Goal: Transaction & Acquisition: Purchase product/service

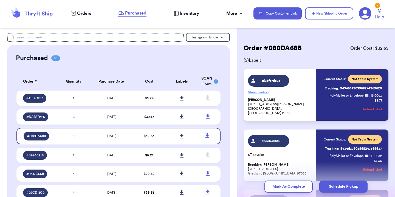
scroll to position [209, 0]
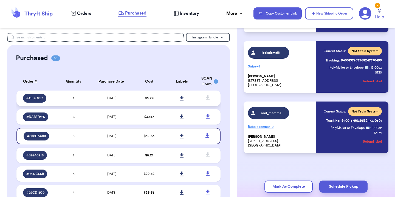
click at [179, 96] on icon at bounding box center [181, 98] width 4 height 5
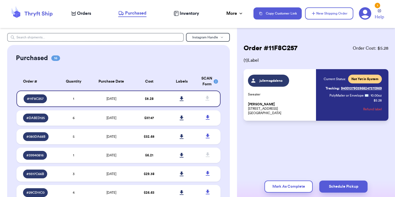
click at [87, 11] on span "Orders" at bounding box center [84, 13] width 14 height 7
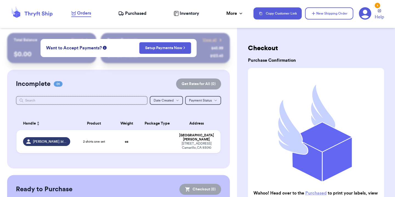
click at [140, 8] on nav "Orders Purchased Inventory More Stats Completed Orders Payments Payouts Copy Cu…" at bounding box center [230, 13] width 329 height 18
click at [138, 12] on span "Purchased" at bounding box center [135, 13] width 21 height 7
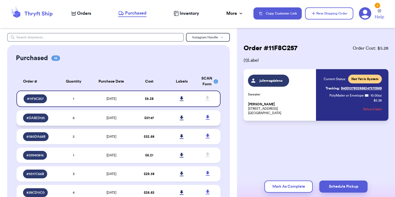
click at [90, 119] on td "[DATE]" at bounding box center [111, 117] width 43 height 15
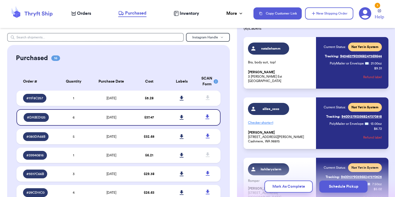
scroll to position [21, 0]
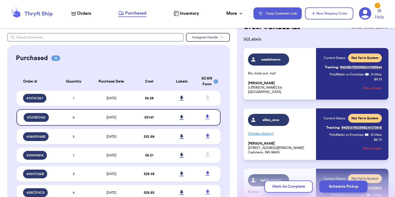
click at [87, 15] on span "Orders" at bounding box center [84, 13] width 14 height 7
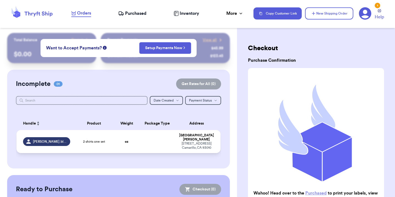
click at [74, 140] on td "2 shirts one set" at bounding box center [93, 141] width 41 height 23
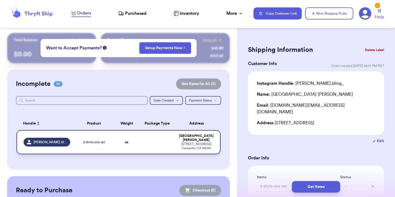
click at [61, 144] on div "[PERSON_NAME].bling_" at bounding box center [47, 142] width 47 height 9
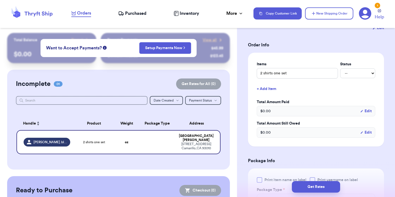
scroll to position [124, 0]
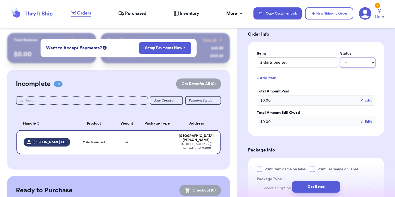
click at [343, 59] on select "-- Paid Owes" at bounding box center [357, 63] width 35 height 10
select select "paid"
click at [340, 58] on select "-- Paid Owes" at bounding box center [357, 63] width 35 height 10
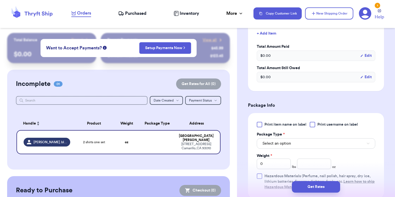
scroll to position [228, 0]
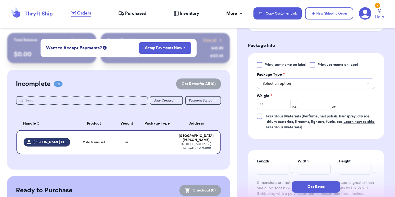
click at [332, 79] on button "Select an option" at bounding box center [316, 83] width 118 height 10
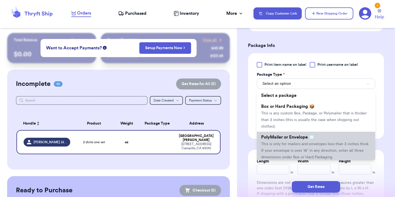
click at [307, 142] on span "This is only for mailers and envelopes less than 3 inches thick. If your envelo…" at bounding box center [315, 150] width 108 height 17
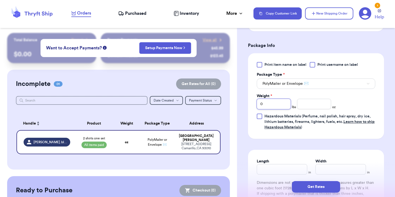
click at [268, 99] on input "0" at bounding box center [274, 104] width 34 height 10
type input "1"
type input "14"
type input "13"
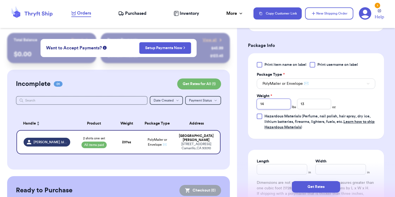
drag, startPoint x: 268, startPoint y: 97, endPoint x: 247, endPoint y: 97, distance: 21.4
click at [248, 97] on div "Print item name on label Print username on label Package Type * PolyMailer or E…" at bounding box center [316, 96] width 136 height 86
click at [315, 99] on input "13" at bounding box center [314, 104] width 34 height 10
type input "1"
click at [281, 99] on input "Weight *" at bounding box center [274, 104] width 34 height 10
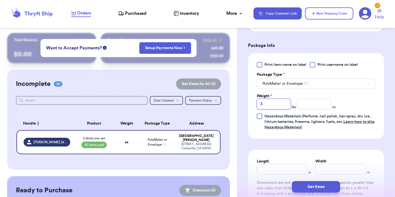
type input "3"
click at [310, 99] on input "number" at bounding box center [314, 104] width 34 height 10
type input "1"
click at [357, 101] on div "Print item name on label Print username on label Package Type * PolyMailer or E…" at bounding box center [316, 96] width 118 height 68
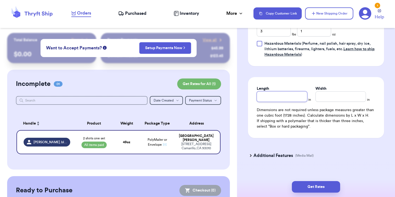
click at [300, 96] on div "Length in Width in Dimensions are not required unless package measures greater …" at bounding box center [316, 107] width 136 height 61
type input "12"
type input "11"
click at [326, 189] on button "Get Rates" at bounding box center [316, 187] width 48 height 12
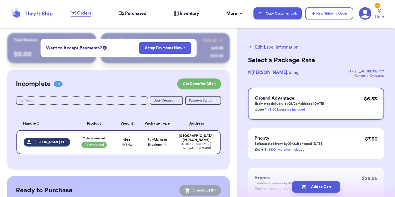
scroll to position [40, 0]
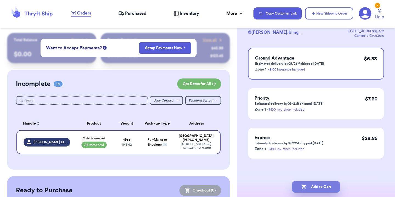
click at [328, 186] on button "Add to Cart" at bounding box center [316, 187] width 48 height 12
checkbox input "true"
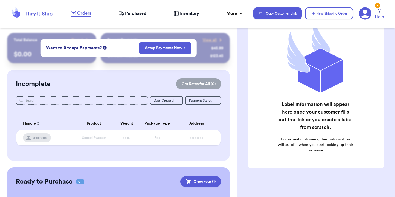
scroll to position [52, 0]
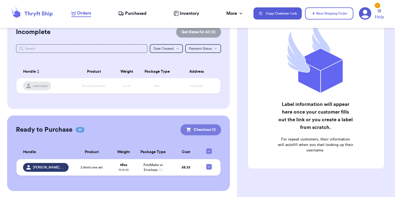
click at [204, 127] on button "Checkout ( 1 )" at bounding box center [200, 129] width 41 height 11
click at [203, 128] on button "Checkout ( 1 )" at bounding box center [200, 129] width 41 height 11
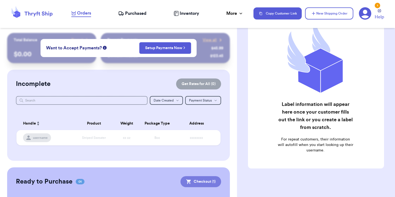
click at [192, 181] on button "Checkout ( 1 )" at bounding box center [200, 181] width 41 height 11
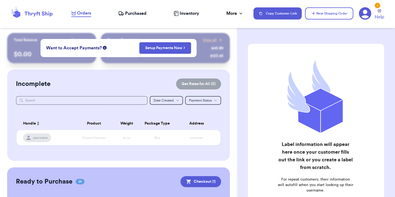
scroll to position [52, 0]
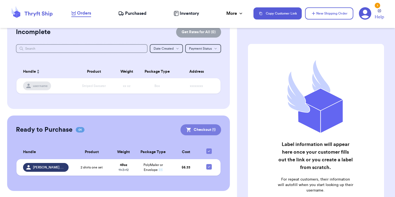
click at [206, 132] on button "Checkout ( 1 )" at bounding box center [200, 129] width 41 height 11
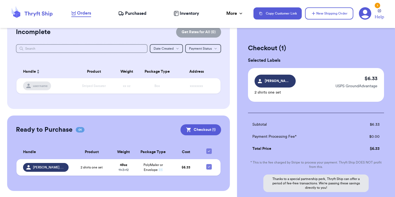
scroll to position [54, 0]
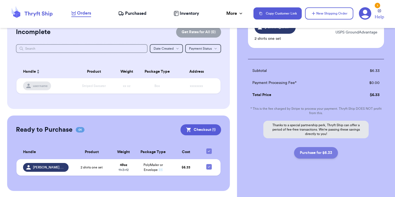
click at [323, 151] on button "Purchase for $6.33" at bounding box center [316, 153] width 44 height 12
checkbox input "false"
checkbox input "true"
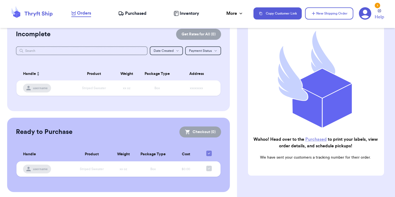
scroll to position [0, 0]
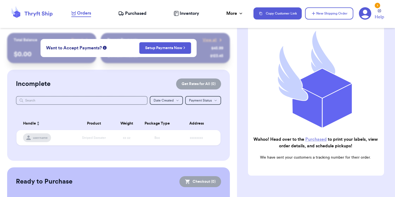
click at [140, 13] on span "Purchased" at bounding box center [135, 13] width 21 height 7
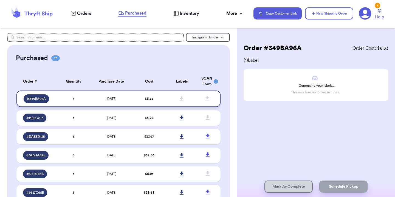
click at [90, 96] on td "[DATE]" at bounding box center [111, 98] width 43 height 16
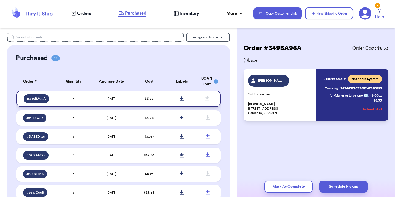
click at [179, 99] on icon at bounding box center [181, 98] width 4 height 5
click at [154, 26] on header "Orders Purchased Inventory More Stats Completed Orders Payments Payouts Copy Cu…" at bounding box center [197, 14] width 395 height 28
click at [89, 12] on span "Orders" at bounding box center [84, 13] width 14 height 7
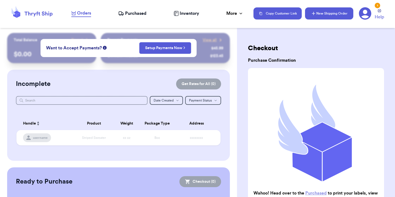
click at [324, 12] on button "New Shipping Order" at bounding box center [329, 13] width 48 height 12
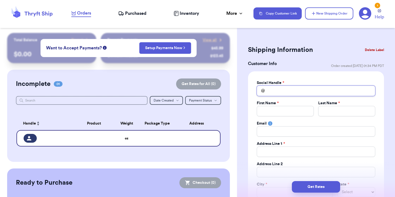
click at [286, 90] on input "Total Amount Paid" at bounding box center [316, 91] width 118 height 10
type input "k"
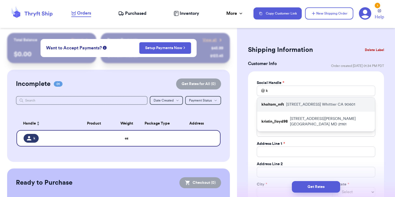
click at [280, 102] on p "kholtom_mft" at bounding box center [272, 104] width 22 height 5
type input "kholtom_mft"
type input "[PERSON_NAME]"
type input "[EMAIL_ADDRESS][DOMAIN_NAME]"
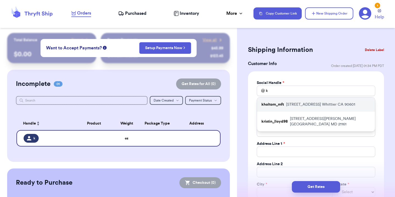
type input "[STREET_ADDRESS]"
type input "Whittier"
select select "CA"
type input "90601"
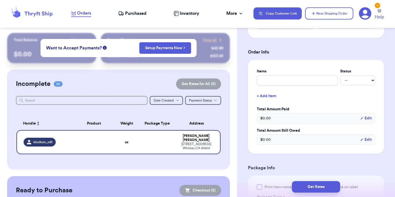
scroll to position [193, 0]
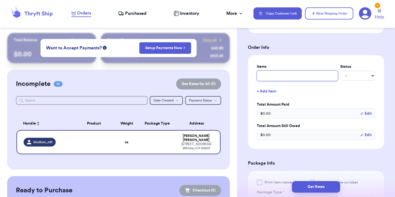
click at [293, 79] on input "text" at bounding box center [297, 75] width 81 height 10
type input "L"
type input "Lo"
type input "Lot"
type input "Lots"
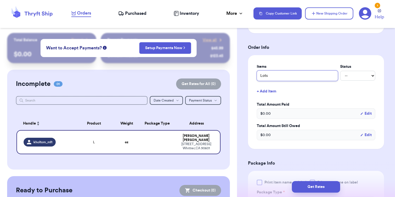
type input "Lots!"
click at [358, 73] on select "-- Paid Owes" at bounding box center [357, 76] width 35 height 10
select select "paid"
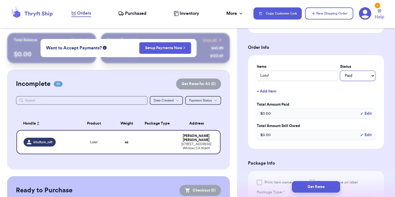
click at [340, 71] on select "-- Paid Owes" at bounding box center [357, 76] width 35 height 10
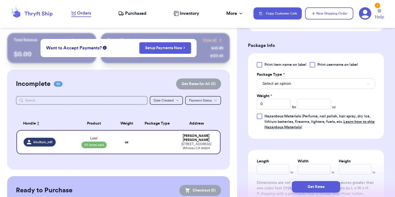
scroll to position [312, 0]
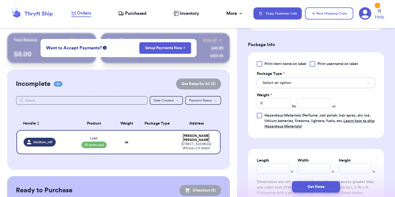
click at [327, 81] on button "Select an option" at bounding box center [316, 83] width 118 height 10
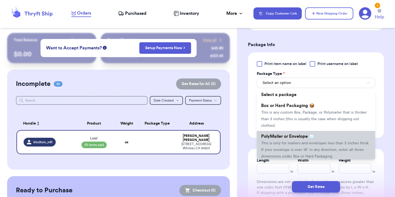
click at [308, 134] on li "PolyMailer or Envelope ✉️ This is only for mailers and envelopes less than 3 in…" at bounding box center [316, 146] width 118 height 31
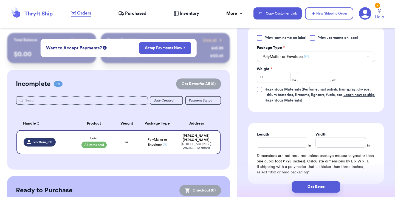
scroll to position [340, 0]
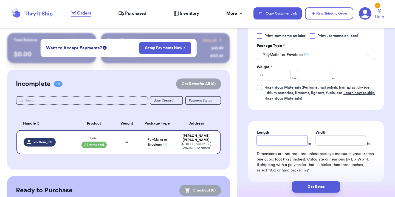
click at [292, 141] on input "Length" at bounding box center [282, 140] width 50 height 10
type input "2"
type input "24"
type input "1"
type input "17"
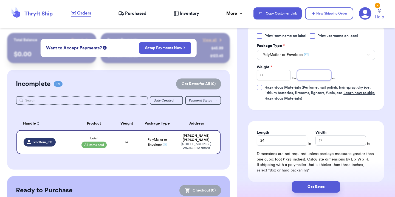
click at [306, 78] on input "number" at bounding box center [314, 75] width 34 height 10
click at [276, 77] on input "0" at bounding box center [274, 75] width 34 height 10
type input "5"
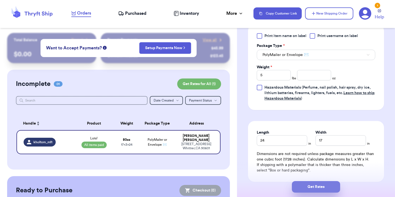
click at [318, 188] on button "Get Rates" at bounding box center [316, 187] width 48 height 12
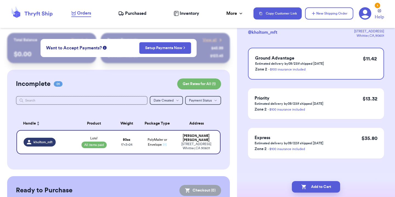
scroll to position [0, 0]
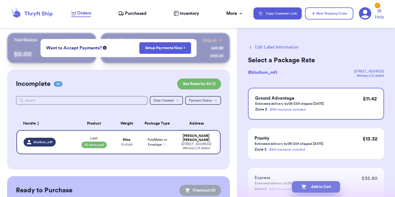
click at [313, 185] on button "Add to Cart" at bounding box center [316, 187] width 48 height 12
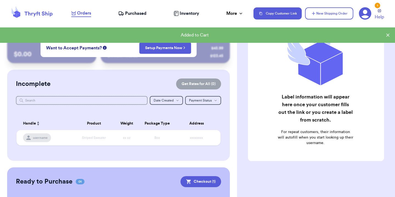
scroll to position [52, 0]
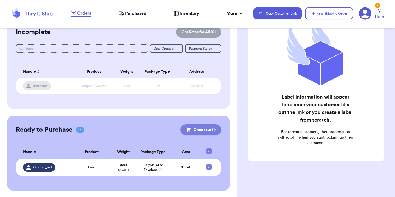
click at [199, 128] on button "Checkout ( 1 )" at bounding box center [200, 129] width 41 height 11
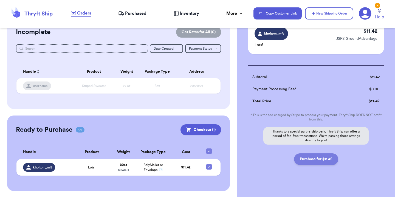
click at [308, 157] on button "Purchase for $11.42" at bounding box center [316, 159] width 44 height 12
checkbox input "false"
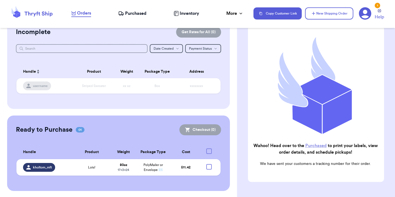
checkbox input "true"
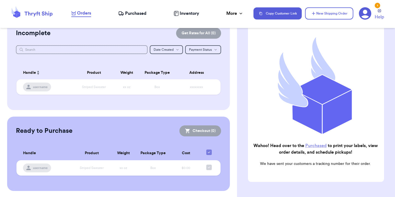
click at [131, 11] on span "Purchased" at bounding box center [135, 13] width 21 height 7
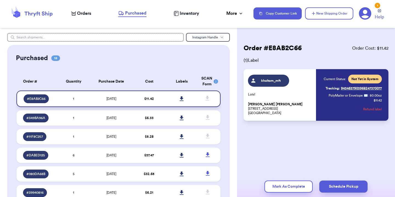
click at [179, 97] on icon at bounding box center [181, 98] width 4 height 5
click at [181, 96] on link at bounding box center [182, 99] width 12 height 12
